Goal: Task Accomplishment & Management: Manage account settings

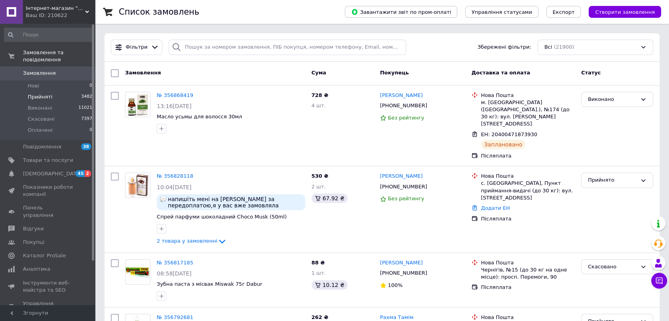
click at [61, 91] on li "Прийняті 3482" at bounding box center [48, 96] width 97 height 11
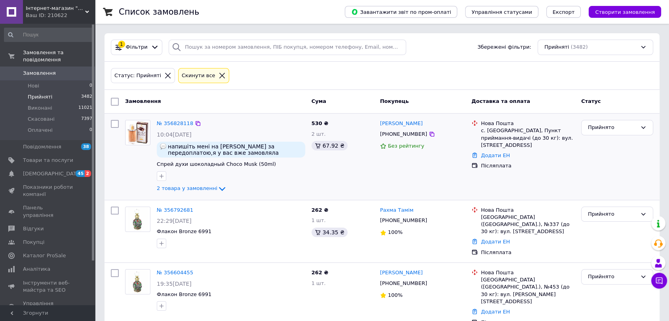
click at [172, 127] on div "№ 356828118" at bounding box center [175, 123] width 38 height 9
click at [173, 124] on link "№ 356828118" at bounding box center [175, 123] width 36 height 6
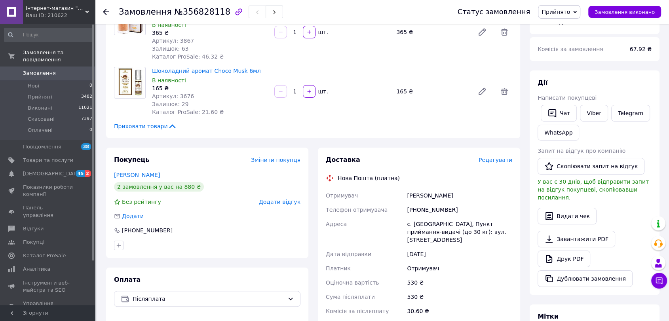
scroll to position [220, 0]
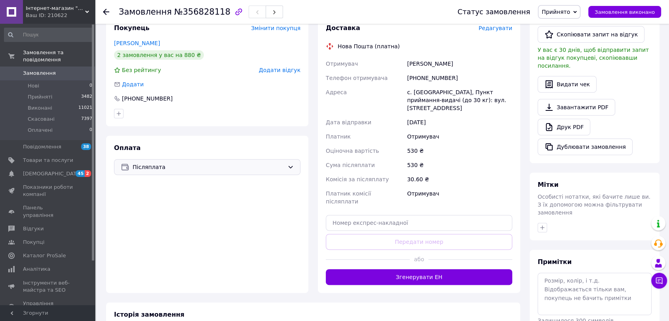
click at [197, 168] on span "Післяплата" at bounding box center [209, 167] width 152 height 9
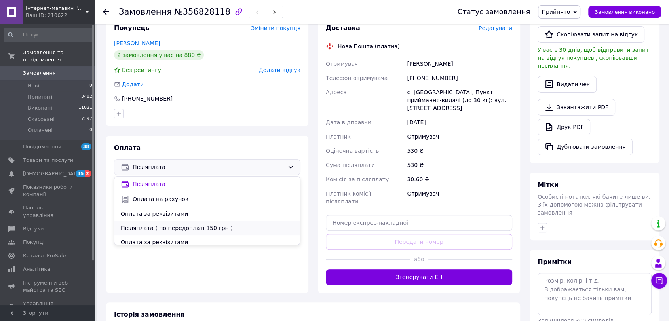
click at [192, 226] on span "Післяплата ( по передоплаті 150 грн )" at bounding box center [207, 228] width 173 height 8
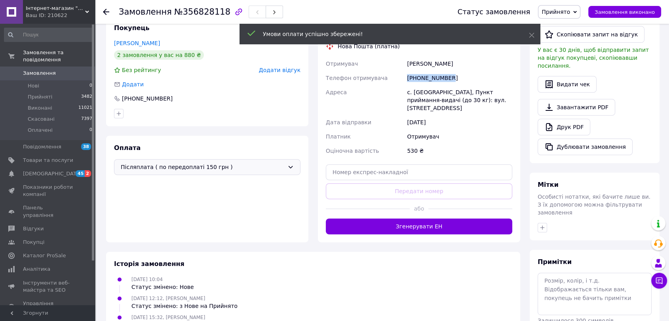
drag, startPoint x: 449, startPoint y: 79, endPoint x: 400, endPoint y: 79, distance: 49.5
click at [400, 79] on div "Отримувач Скляренко Анастасия Телефон отримувача +380634218894 Адреса с. Нова Е…" at bounding box center [419, 107] width 190 height 101
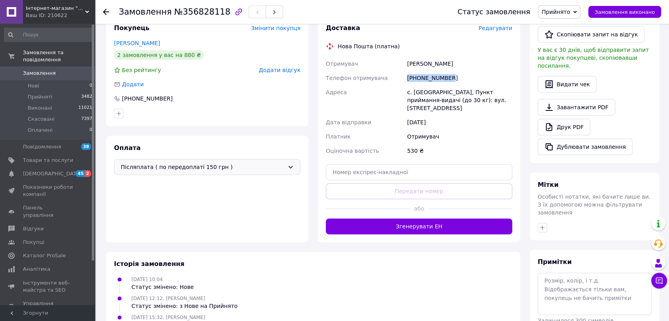
copy div "Телефон отримувача +380634218894"
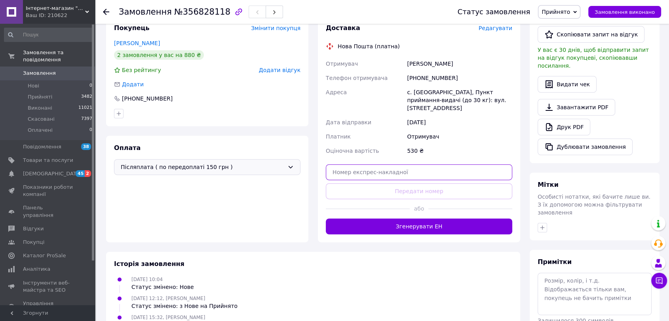
paste input "20400471912127"
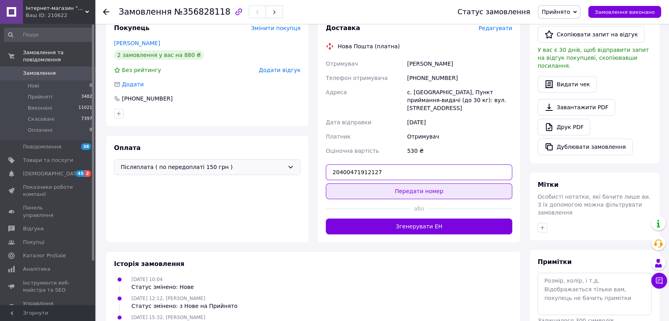
type input "20400471912127"
click at [432, 183] on button "Передати номер" at bounding box center [419, 191] width 186 height 16
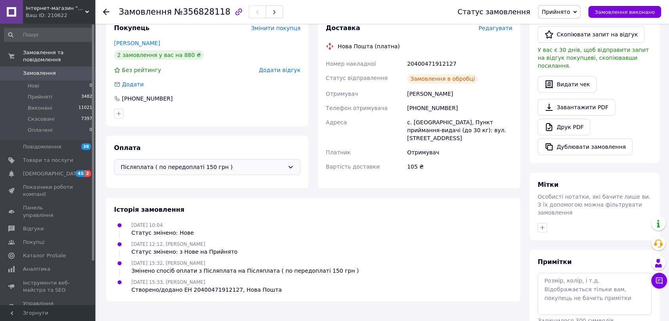
click at [566, 14] on span "Прийнято" at bounding box center [555, 12] width 28 height 6
click at [566, 24] on li "Виконано" at bounding box center [559, 28] width 42 height 12
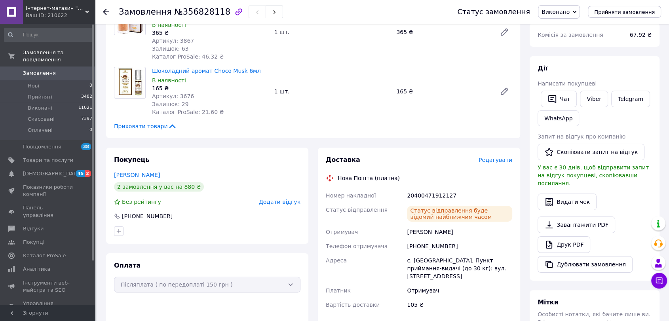
scroll to position [0, 0]
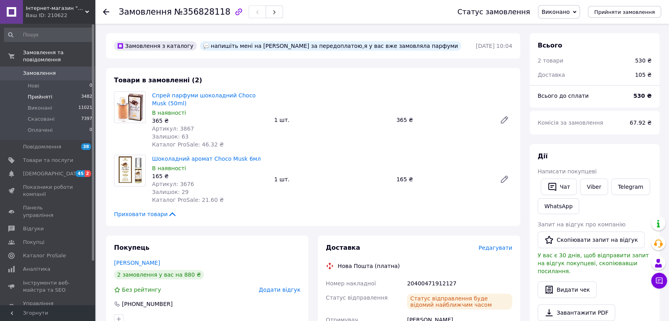
click at [47, 93] on span "Прийняті" at bounding box center [40, 96] width 25 height 7
